Goal: Information Seeking & Learning: Check status

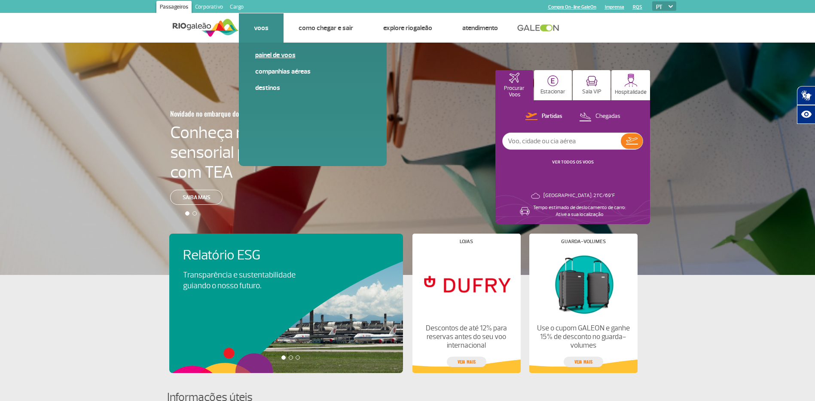
click at [261, 54] on link "Painel de voos" at bounding box center [312, 54] width 115 height 9
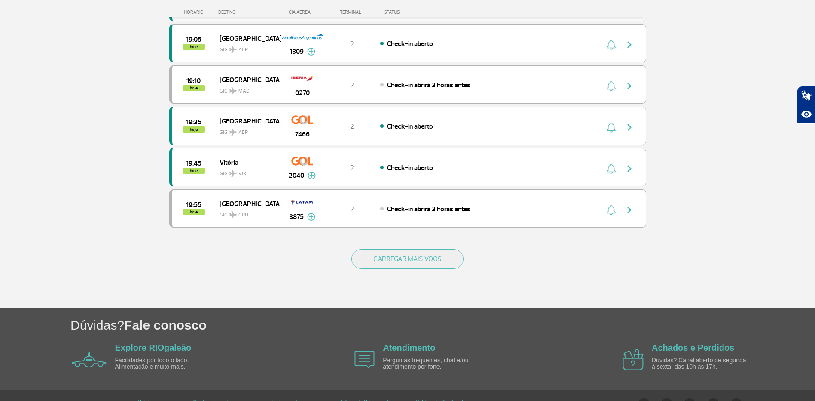
scroll to position [764, 0]
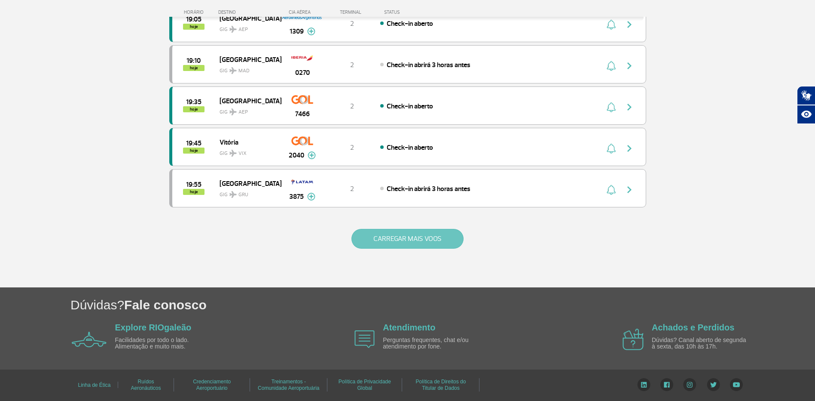
click at [376, 233] on button "CARREGAR MAIS VOOS" at bounding box center [408, 239] width 112 height 20
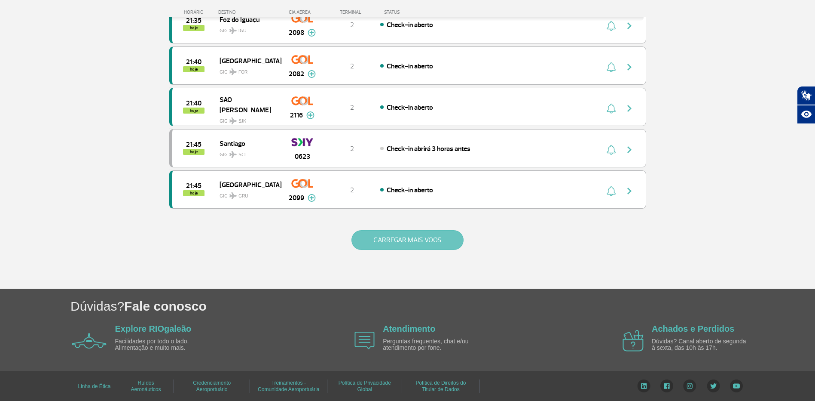
scroll to position [1589, 0]
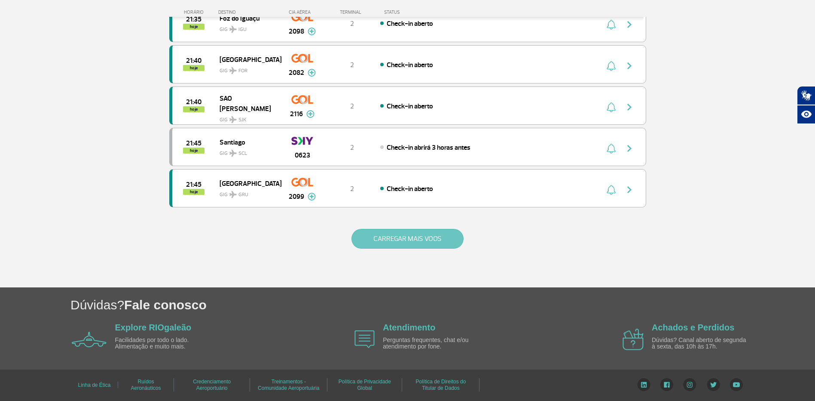
click at [376, 233] on button "CARREGAR MAIS VOOS" at bounding box center [408, 239] width 112 height 20
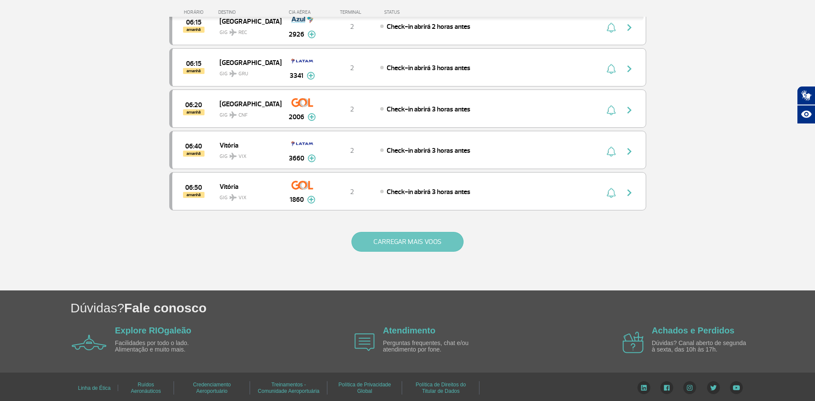
scroll to position [3231, 0]
click at [376, 233] on button "CARREGAR MAIS VOOS" at bounding box center [408, 241] width 112 height 20
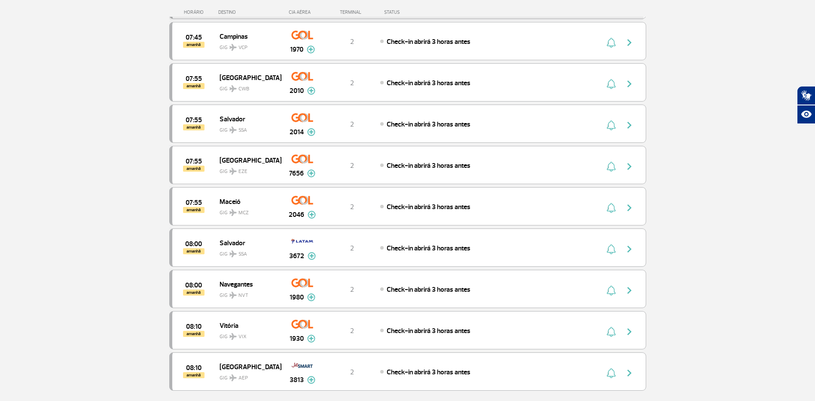
scroll to position [3919, 0]
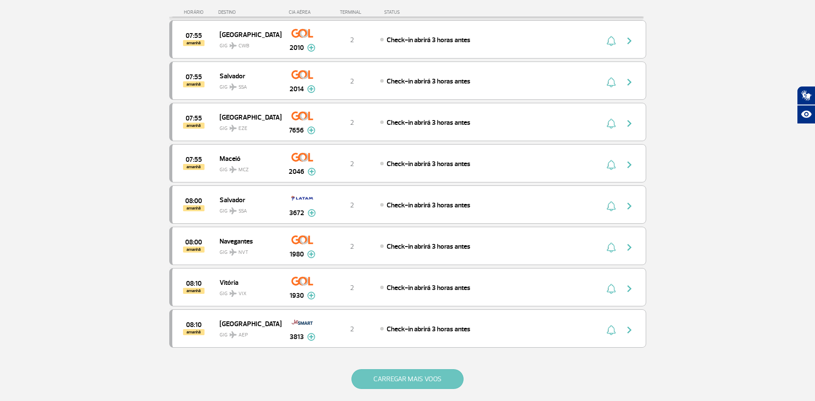
click at [374, 377] on button "CARREGAR MAIS VOOS" at bounding box center [408, 379] width 112 height 20
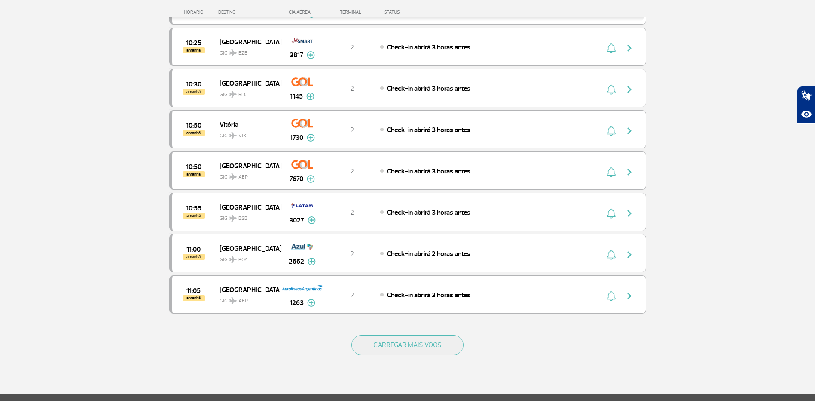
scroll to position [4821, 0]
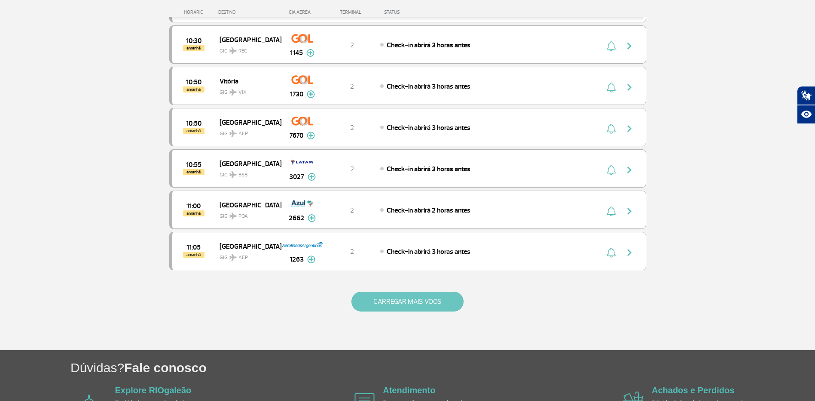
click at [422, 301] on button "CARREGAR MAIS VOOS" at bounding box center [408, 301] width 112 height 20
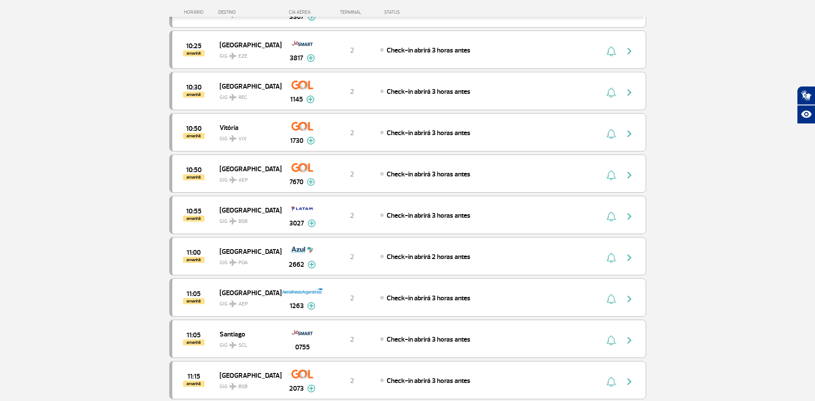
scroll to position [4649, 0]
